Goal: Find specific page/section: Find specific page/section

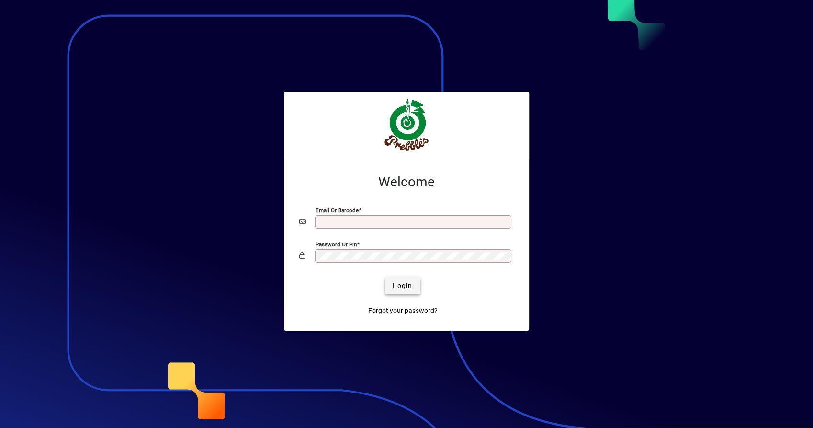
type input "**********"
click at [403, 284] on span "Login" at bounding box center [403, 286] width 20 height 10
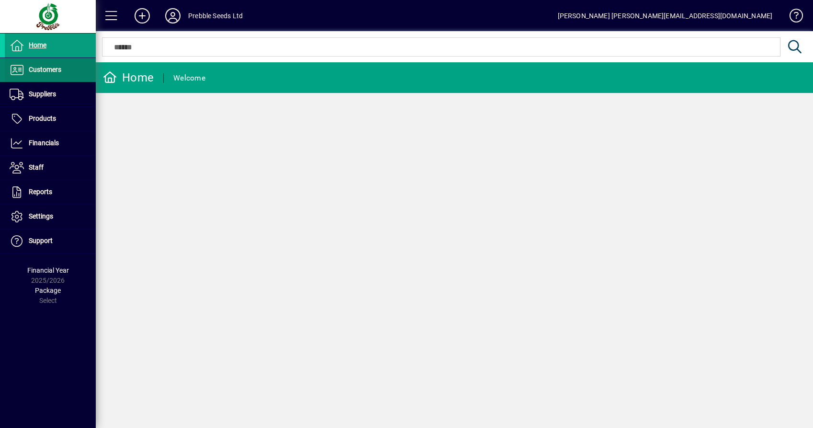
click at [27, 71] on span "Customers" at bounding box center [33, 69] width 57 height 11
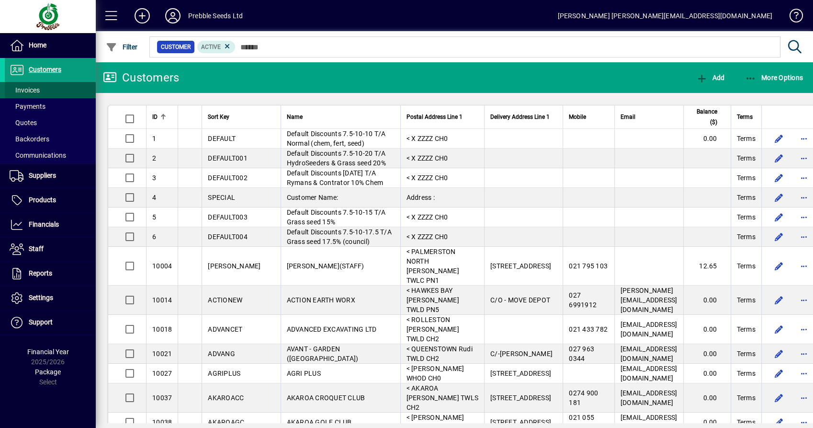
click at [54, 89] on span at bounding box center [50, 90] width 91 height 23
